Goal: Task Accomplishment & Management: Use online tool/utility

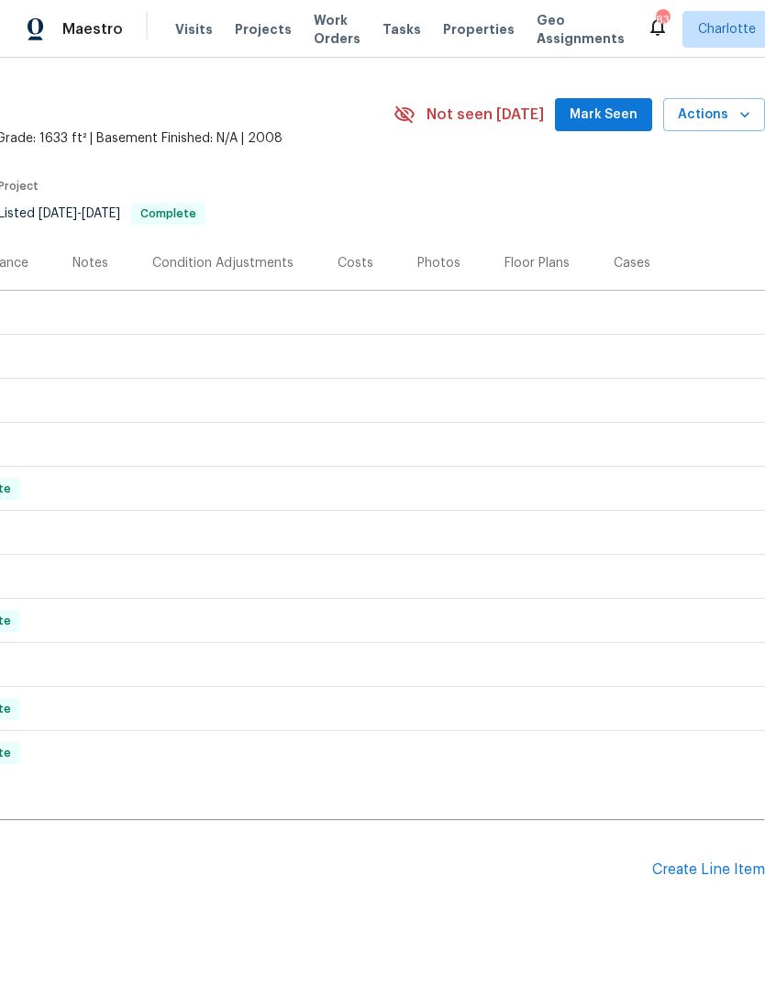
scroll to position [42, 271]
click at [690, 874] on div "Create Line Item" at bounding box center [708, 869] width 113 height 17
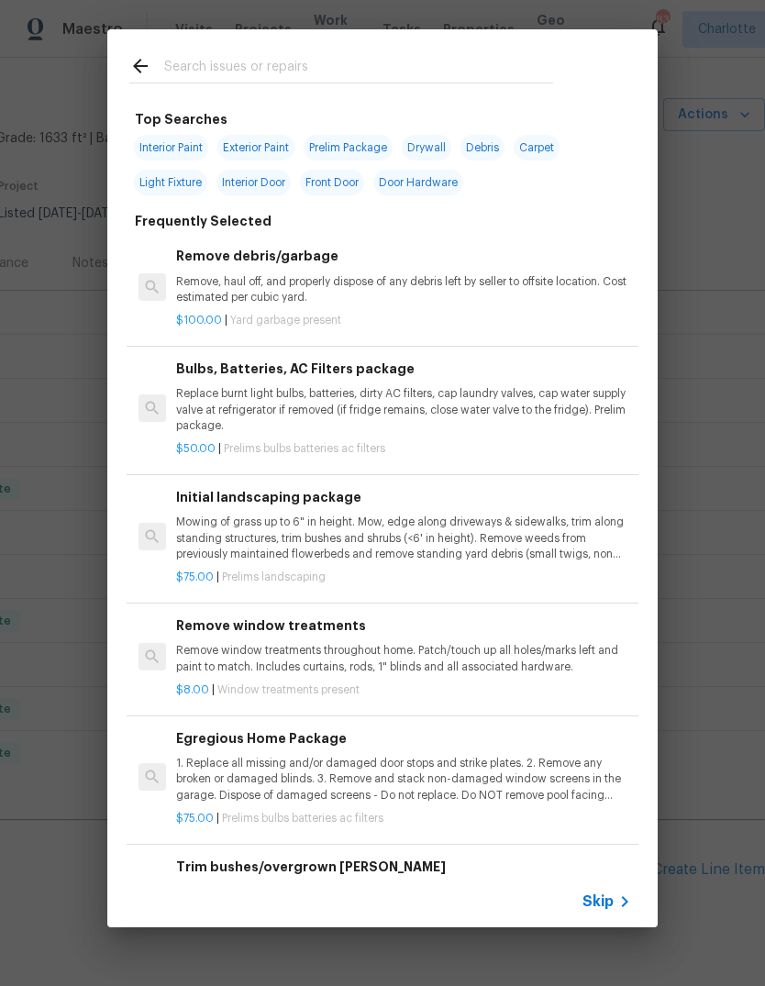
click at [524, 44] on div at bounding box center [341, 65] width 468 height 72
click at [537, 50] on div at bounding box center [341, 65] width 468 height 72
click at [504, 59] on input "text" at bounding box center [358, 69] width 389 height 28
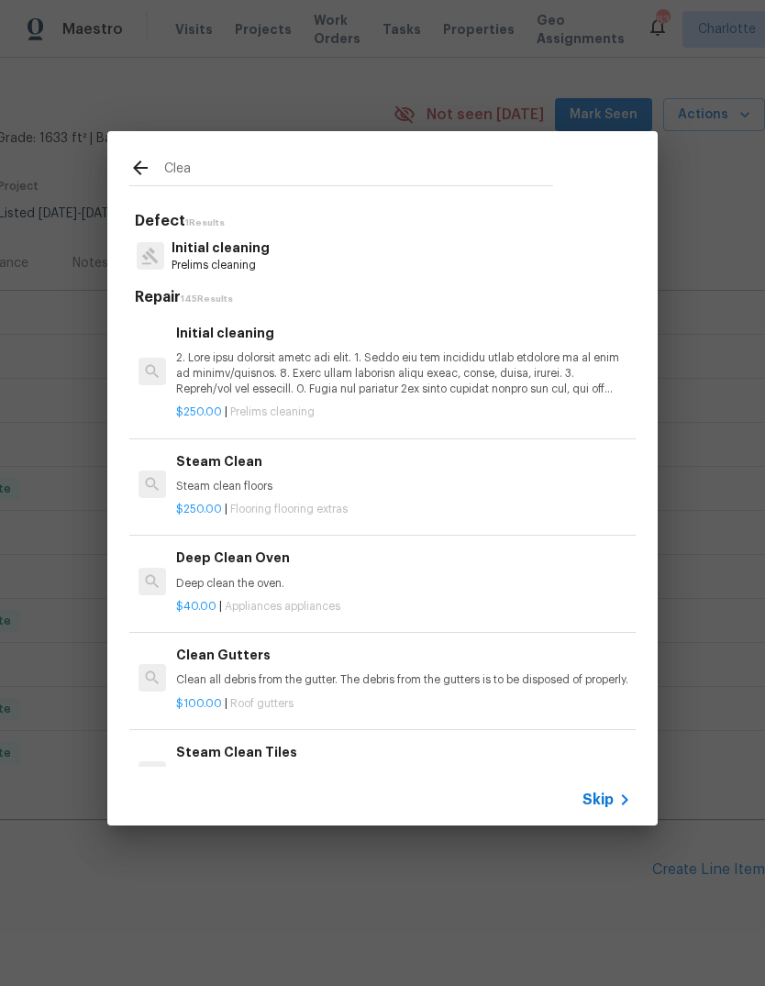
type input "Clean"
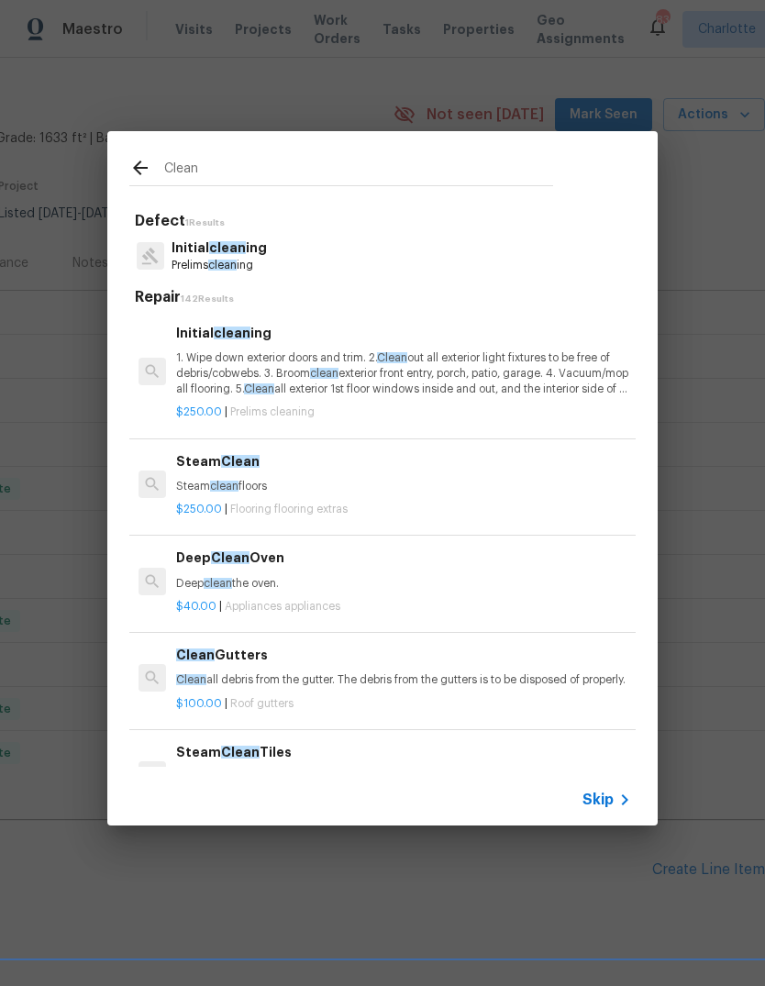
click at [518, 382] on p "1. Wipe down exterior doors and trim. 2. Clean out all exterior light fixtures …" at bounding box center [403, 373] width 455 height 47
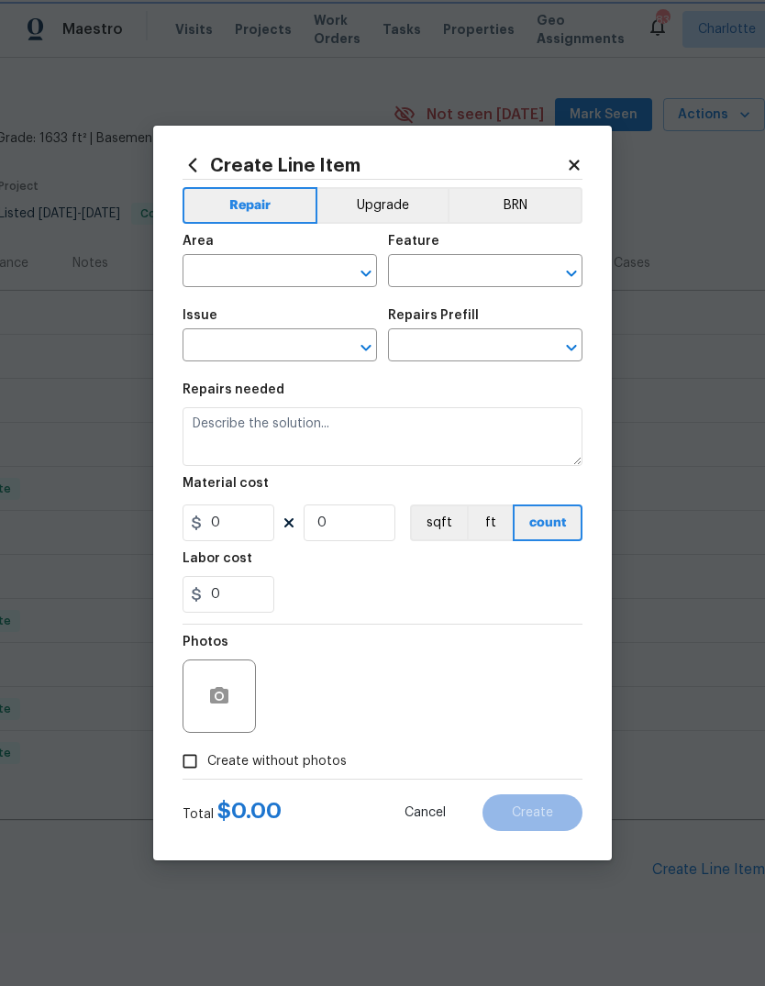
type input "Home Readiness Packages"
type input "Initial cleaning"
type input "Initial cleaning $250.00"
type textarea "1. Wipe down exterior doors and trim. 2. Clean out all exterior light fixtures …"
type input "250"
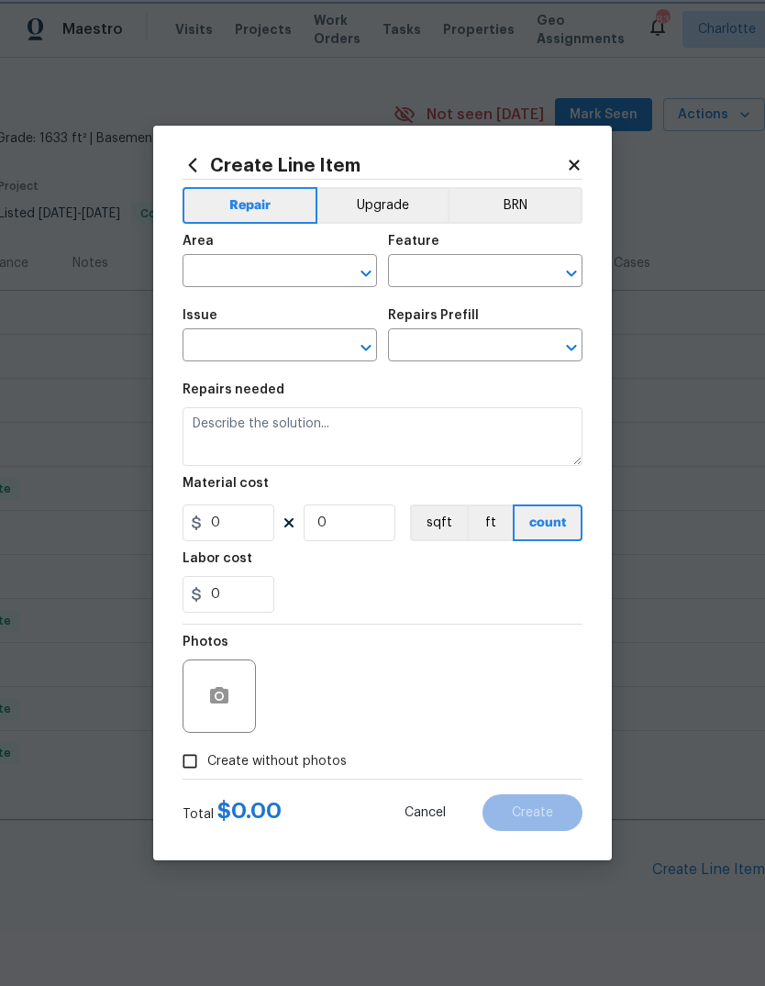
type input "1"
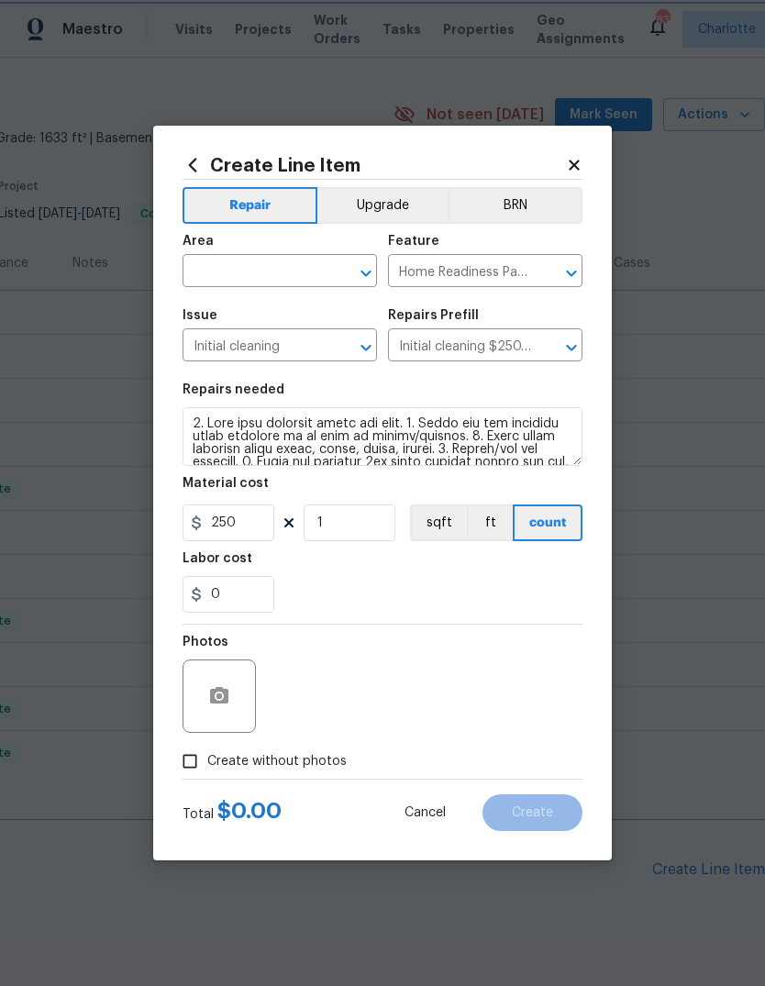
click at [560, 359] on icon "Open" at bounding box center [571, 348] width 22 height 22
